Goal: Task Accomplishment & Management: Complete application form

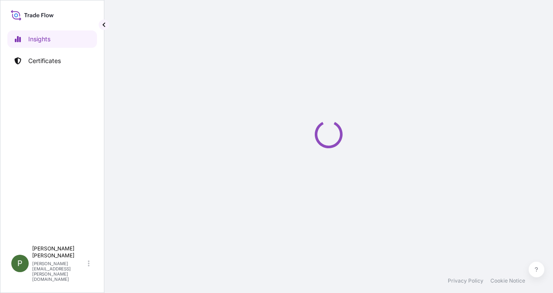
select select "2025"
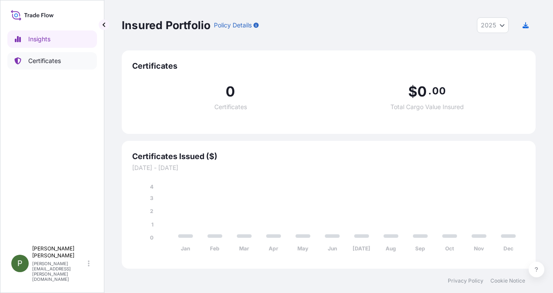
click at [44, 58] on p "Certificates" at bounding box center [44, 61] width 33 height 9
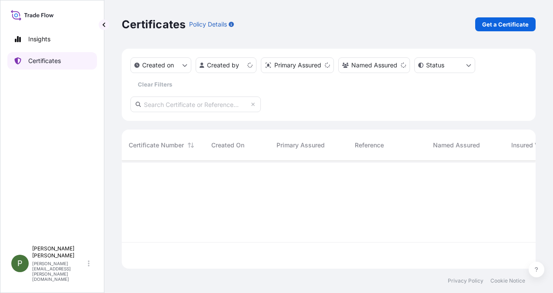
scroll to position [106, 407]
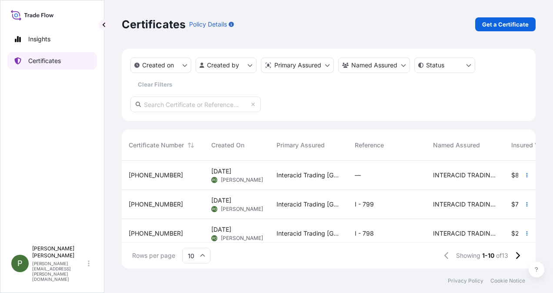
click at [49, 50] on div "Insights Certificates" at bounding box center [52, 132] width 90 height 219
click at [503, 21] on p "Get a Certificate" at bounding box center [505, 24] width 47 height 9
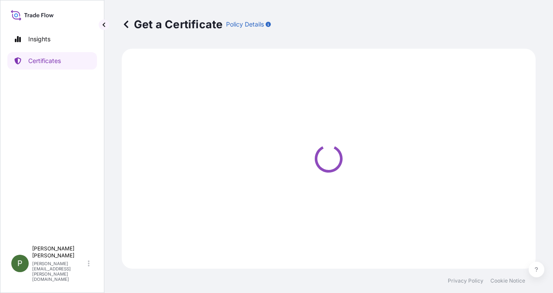
select select "Ocean Vessel"
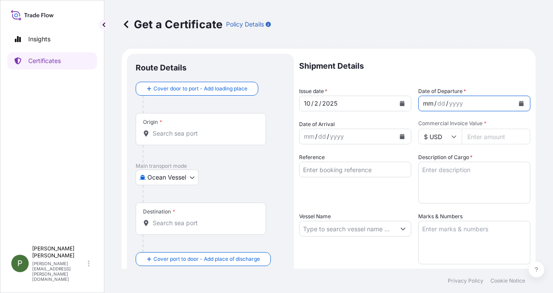
click at [422, 101] on div "mm" at bounding box center [428, 103] width 12 height 10
click at [430, 102] on div "dd" at bounding box center [435, 103] width 10 height 10
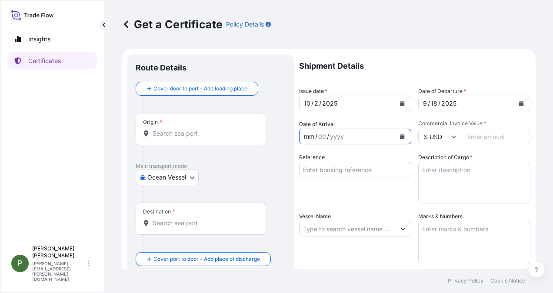
click at [306, 136] on div "mm" at bounding box center [309, 136] width 12 height 10
click at [473, 136] on input "Commercial Invoice Value *" at bounding box center [496, 137] width 69 height 16
type input "5104540"
type input "5104540.20"
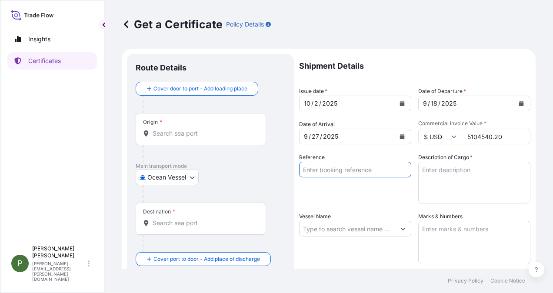
click at [317, 170] on input "Reference" at bounding box center [355, 170] width 112 height 16
type input "i"
type input "I - 801"
click at [427, 172] on textarea "Description of Cargo *" at bounding box center [474, 183] width 112 height 42
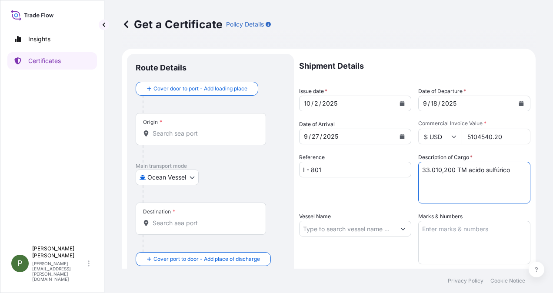
type textarea "33.010,200 TM acido sulfúrico"
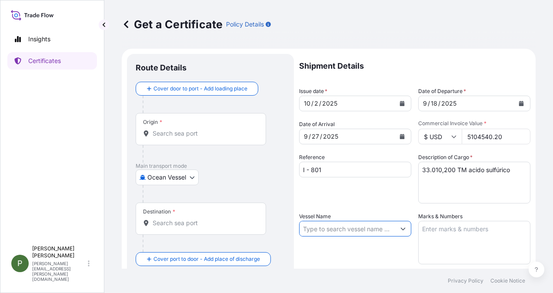
click at [335, 230] on input "Vessel Name" at bounding box center [348, 229] width 96 height 16
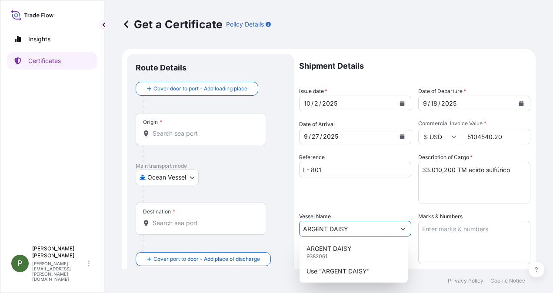
scroll to position [43, 0]
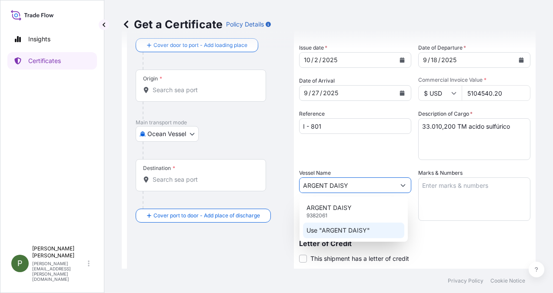
type input "ARGENT DAISY"
click at [427, 187] on textarea "Marks & Numbers" at bounding box center [474, 198] width 112 height 43
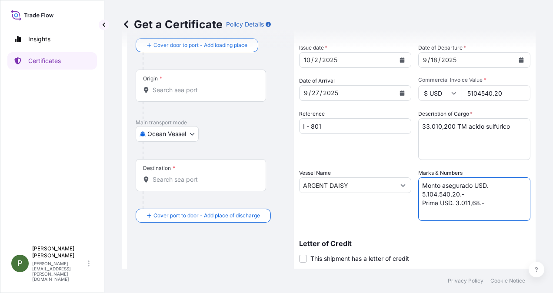
type textarea "Monto asegurado USD. 5.104.540,20.- Prima USD. 3.011,68.-"
click at [395, 214] on div "Vessel Name ARGENT DAISY" at bounding box center [355, 195] width 112 height 52
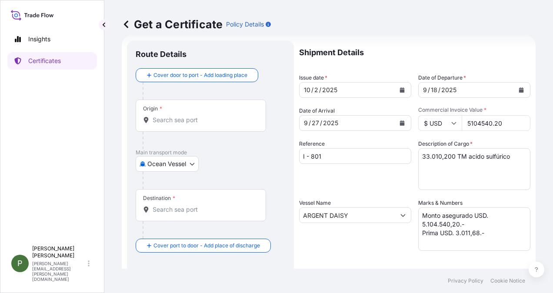
scroll to position [0, 0]
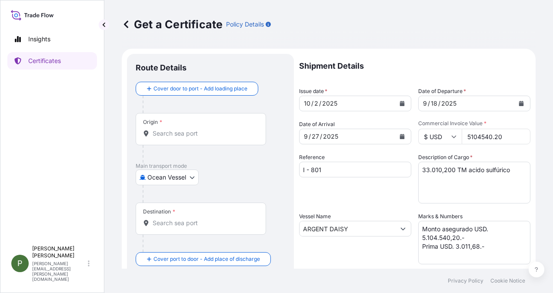
click at [177, 129] on div "Origin *" at bounding box center [201, 129] width 130 height 32
click at [177, 129] on input "Origin *" at bounding box center [204, 133] width 103 height 9
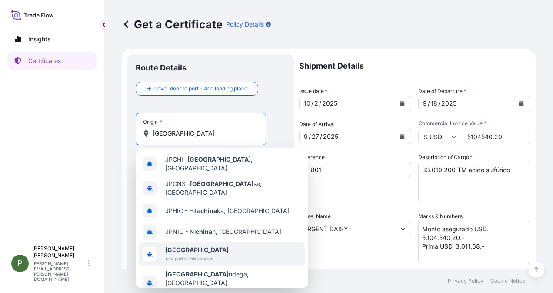
click at [183, 246] on span "China" at bounding box center [196, 250] width 63 height 9
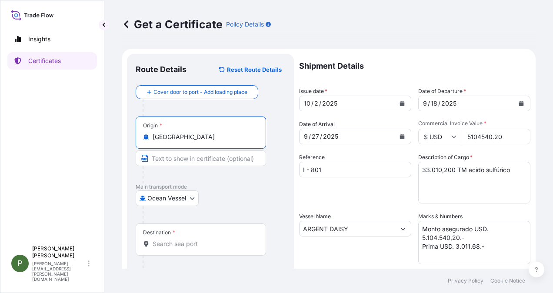
type input "China"
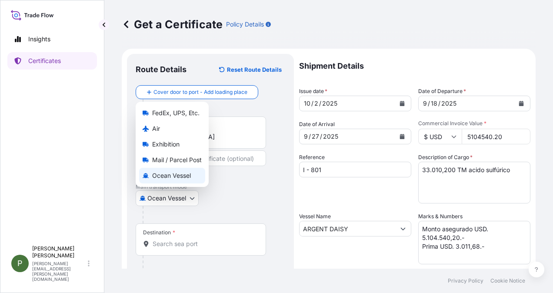
click at [191, 195] on body "Insights Certificates P Patricia Orellana patricia.orellana@interacid.cl Get a …" at bounding box center [276, 146] width 553 height 293
click at [160, 171] on span "Ocean Vessel" at bounding box center [171, 175] width 39 height 9
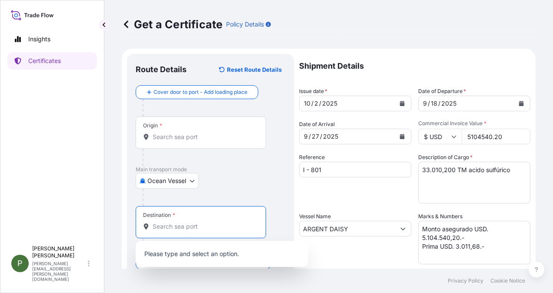
click at [163, 224] on input "Destination *" at bounding box center [204, 226] width 103 height 9
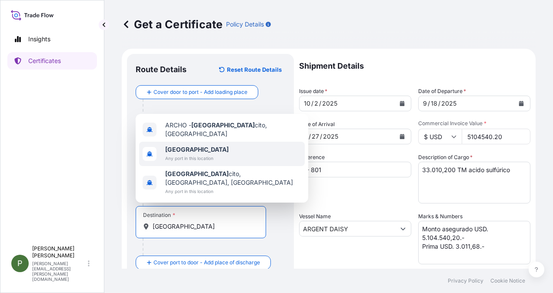
click at [177, 153] on b "Chile" at bounding box center [196, 149] width 63 height 7
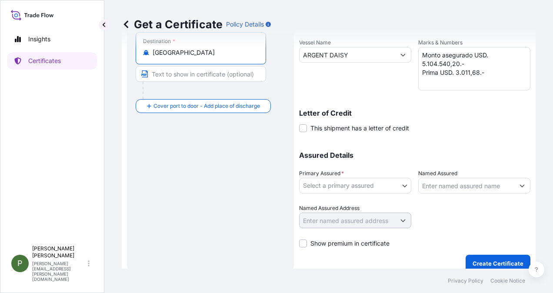
scroll to position [182, 0]
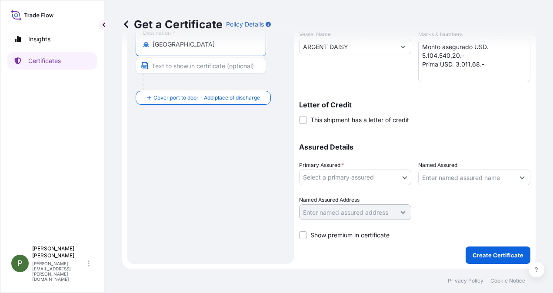
type input "Chile"
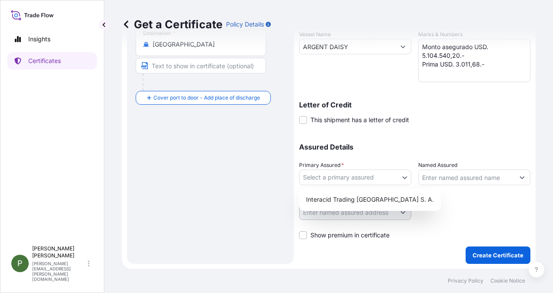
click at [403, 177] on body "Insights Certificates P Patricia Orellana patricia.orellana@interacid.cl Get a …" at bounding box center [276, 146] width 553 height 293
click at [348, 200] on div "Interacid Trading Chile S. A." at bounding box center [370, 200] width 135 height 16
select select "31886"
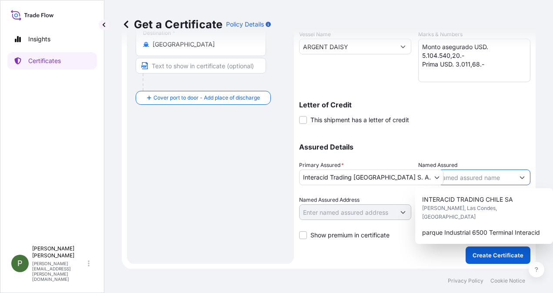
click at [518, 174] on button "Show suggestions" at bounding box center [522, 178] width 16 height 16
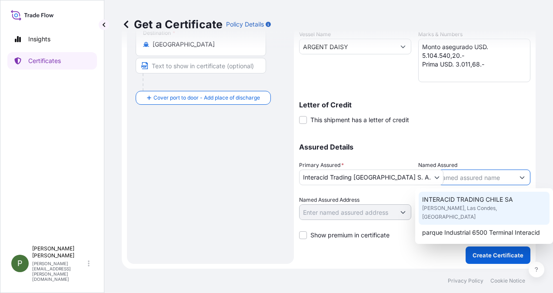
click at [481, 199] on span "INTERACID TRADING CHILE SA" at bounding box center [467, 199] width 91 height 9
type input "INTERACID TRADING CHILE SA"
type input "Isidora Goyenechea, Las Condes, Región Metropolitana, Chile"
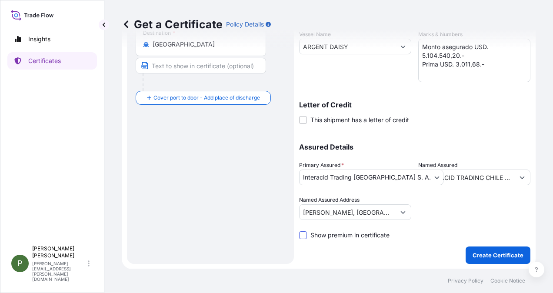
click at [303, 236] on span at bounding box center [303, 235] width 8 height 8
click at [299, 230] on input "Show premium in certificate" at bounding box center [299, 230] width 0 height 0
click at [497, 253] on p "Create Certificate" at bounding box center [498, 255] width 51 height 9
click at [301, 236] on span at bounding box center [303, 235] width 8 height 8
click at [299, 230] on input "Show premium in certificate" at bounding box center [299, 230] width 0 height 0
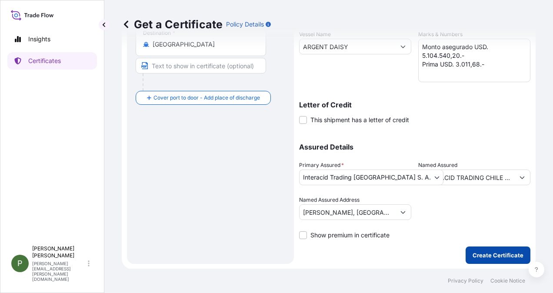
click at [483, 251] on p "Create Certificate" at bounding box center [498, 255] width 51 height 9
click at [497, 252] on p "Create Certificate" at bounding box center [498, 255] width 51 height 9
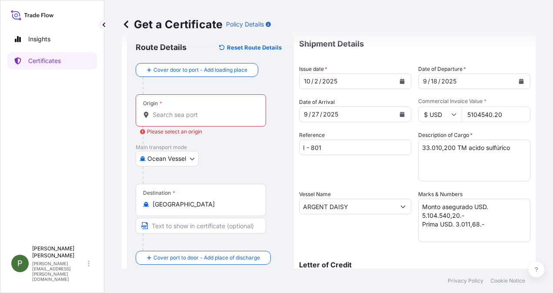
scroll to position [8, 0]
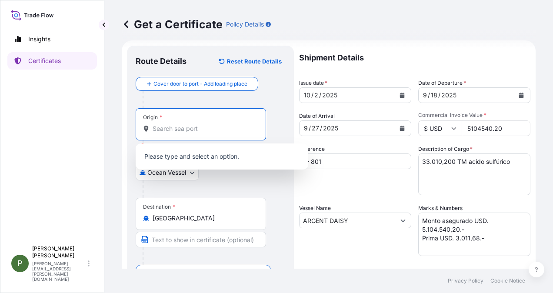
click at [164, 126] on input "Origin * Please select an origin" at bounding box center [204, 128] width 103 height 9
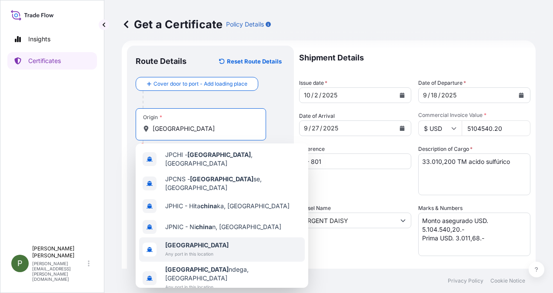
click at [177, 241] on b "China" at bounding box center [196, 244] width 63 height 7
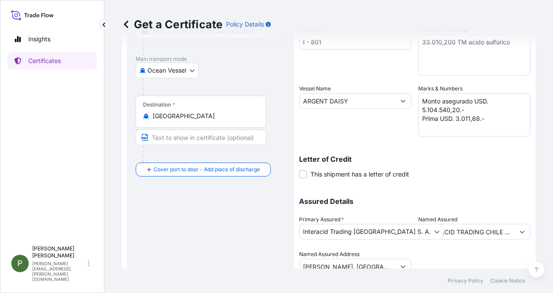
scroll to position [182, 0]
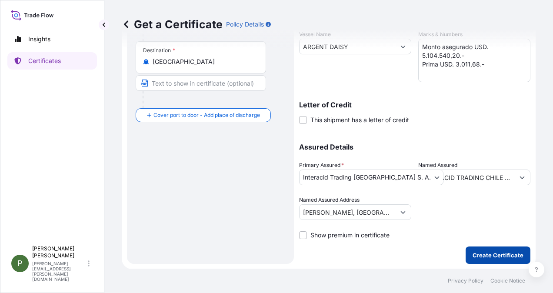
type input "China"
click at [499, 253] on p "Create Certificate" at bounding box center [498, 255] width 51 height 9
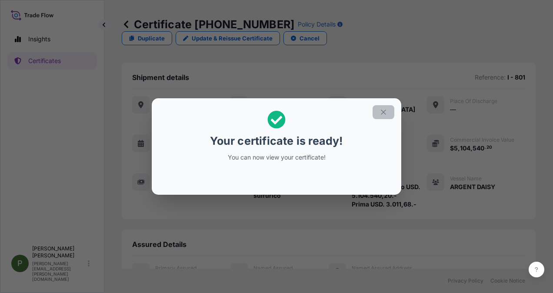
click at [387, 109] on button "button" at bounding box center [384, 112] width 22 height 14
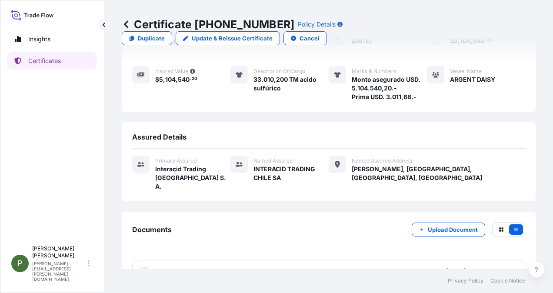
scroll to position [108, 0]
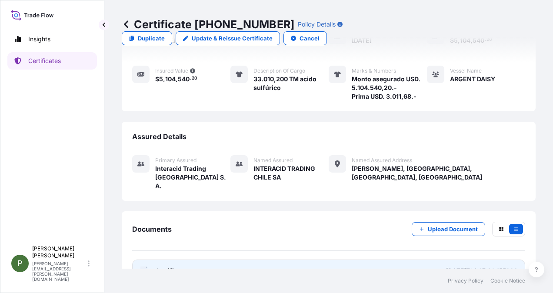
click at [159, 267] on span "Certificate" at bounding box center [170, 271] width 31 height 9
